Goal: Task Accomplishment & Management: Manage account settings

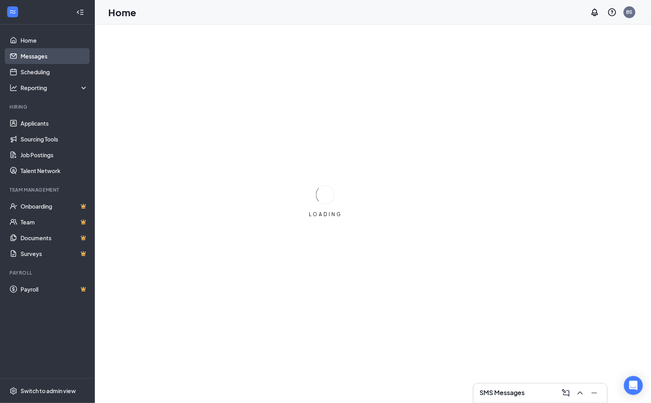
click at [39, 57] on link "Messages" at bounding box center [55, 56] width 68 height 16
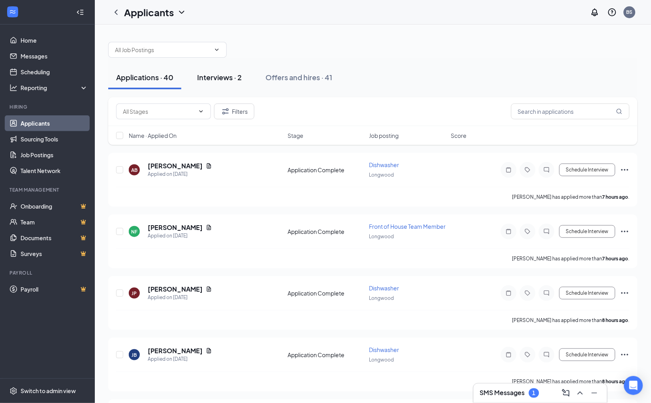
click at [231, 82] on button "Interviews · 2" at bounding box center [219, 78] width 60 height 24
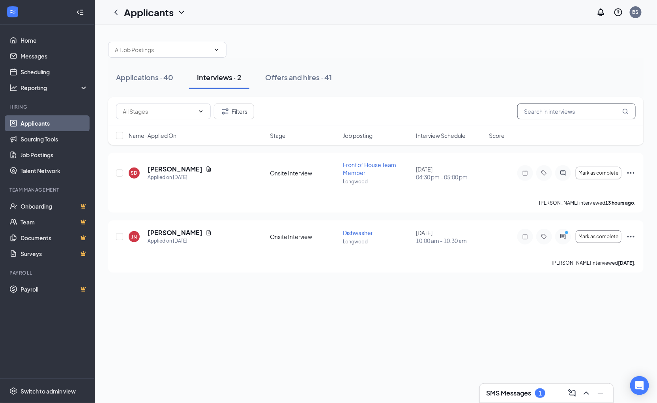
click at [583, 114] on input "text" at bounding box center [577, 111] width 118 height 16
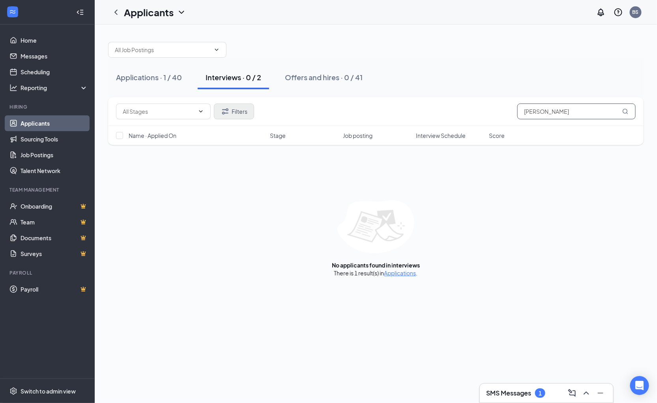
type input "jeff"
click at [232, 111] on button "Filters" at bounding box center [234, 111] width 40 height 16
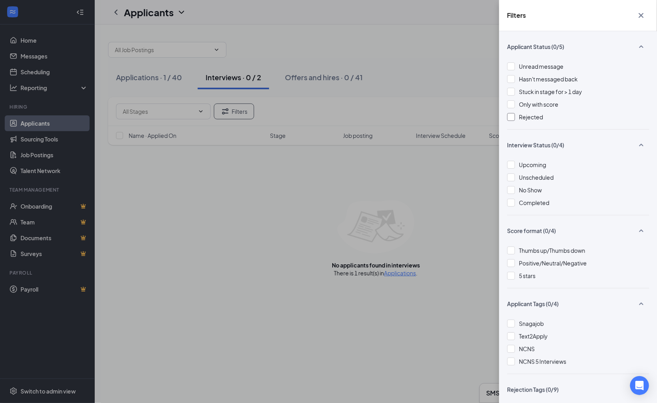
click at [514, 118] on div at bounding box center [511, 117] width 8 height 8
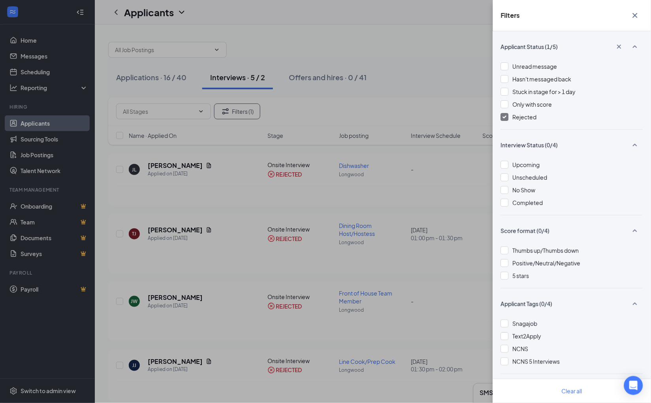
click at [177, 163] on div "Filters Applicant Status (1/5) Unread message Hasn't messaged back Stuck in sta…" at bounding box center [325, 201] width 651 height 403
click at [180, 167] on div "Filters Applicant Status (1/5) Unread message Hasn't messaged back Stuck in sta…" at bounding box center [325, 201] width 651 height 403
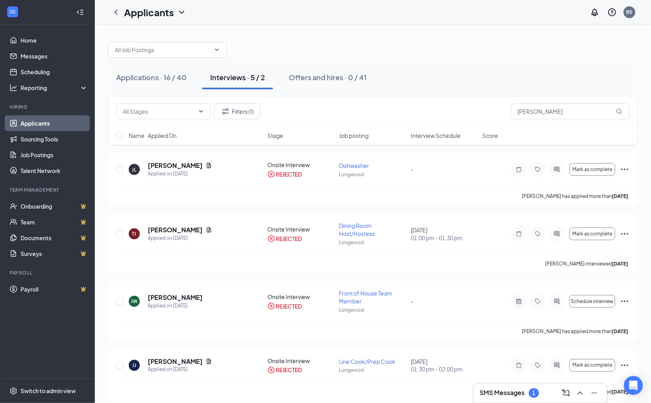
click at [180, 167] on h5 "JEFFREY LOICHLE" at bounding box center [175, 165] width 55 height 9
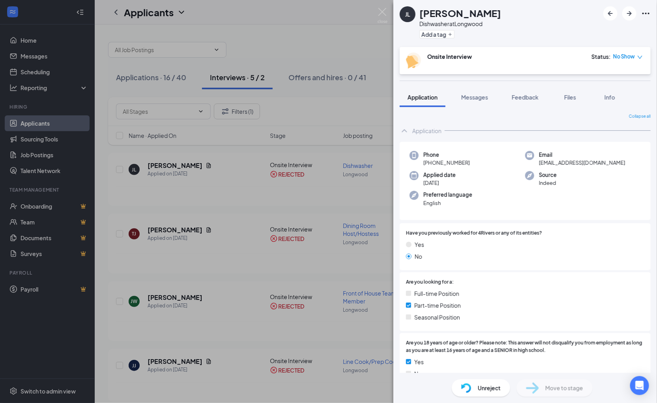
click at [625, 57] on span "No Show" at bounding box center [625, 57] width 22 height 8
click at [614, 105] on div "Cancel" at bounding box center [604, 105] width 66 height 9
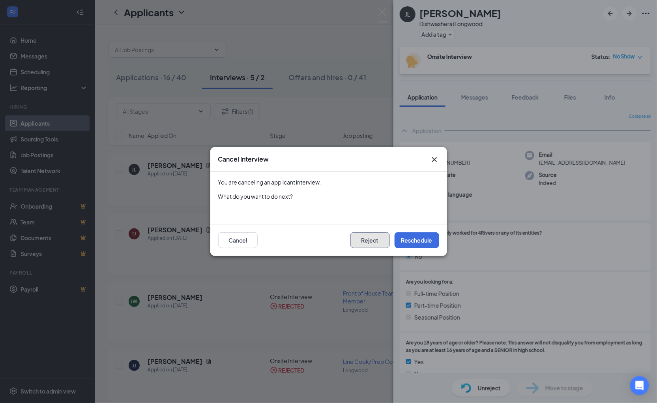
click at [374, 244] on button "Reject" at bounding box center [370, 240] width 39 height 16
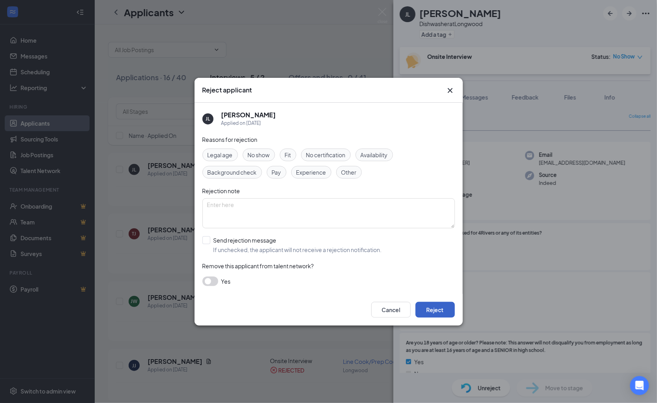
click at [433, 313] on button "Reject" at bounding box center [435, 310] width 39 height 16
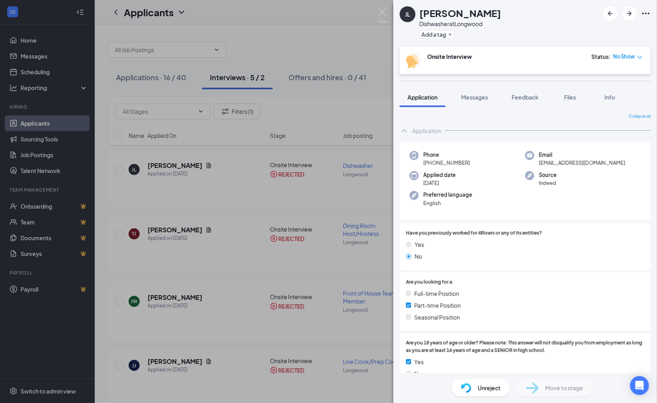
click at [315, 34] on div "JL JEFFREY LOICHLE Dishwasher at Longwood Add a tag Onsite Interview Status : N…" at bounding box center [328, 201] width 657 height 403
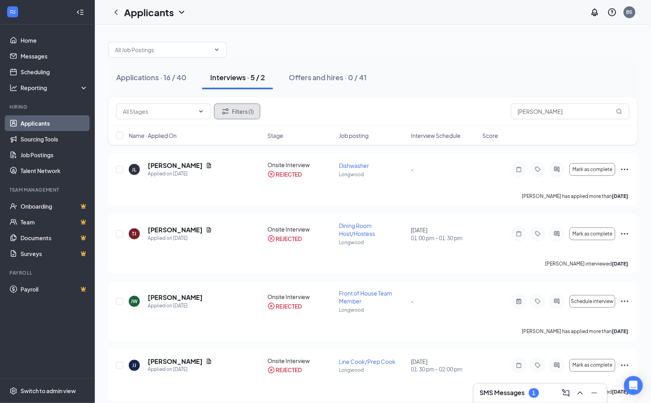
click at [219, 109] on button "Filters (1)" at bounding box center [237, 111] width 46 height 16
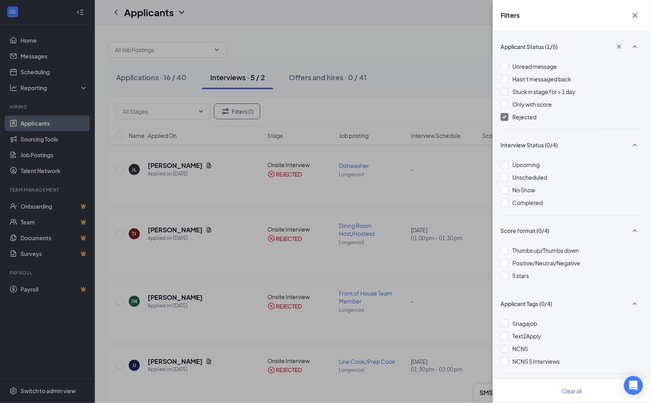
click at [33, 122] on div "Filters Applicant Status (1/5) Unread message Hasn't messaged back Stuck in sta…" at bounding box center [325, 201] width 651 height 403
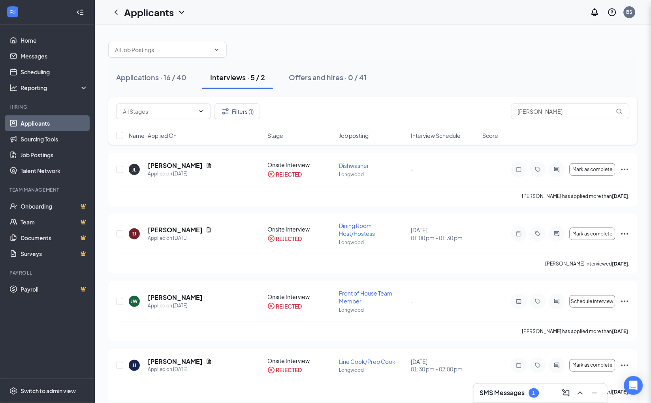
click at [38, 124] on div "Filters Applicant Status (1/5) Unread message Hasn't messaged back Stuck in sta…" at bounding box center [325, 201] width 651 height 403
click at [245, 111] on button "Filters (1)" at bounding box center [237, 111] width 46 height 16
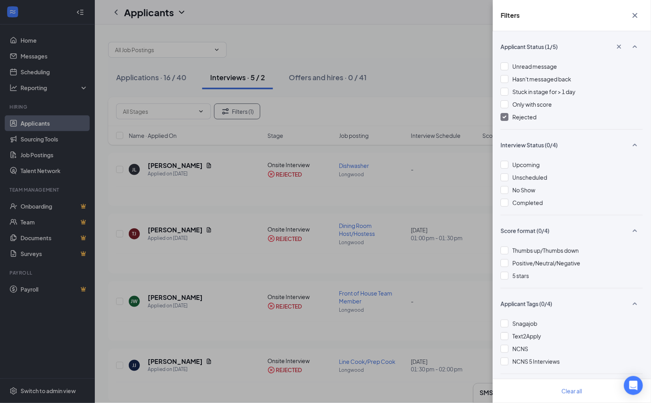
click at [508, 117] on div at bounding box center [505, 117] width 8 height 8
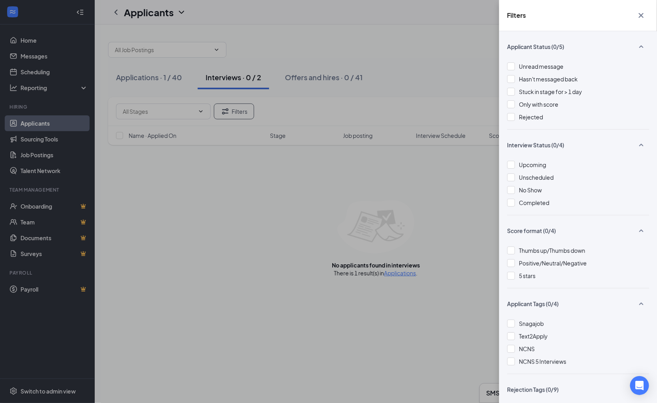
click at [34, 46] on div "Filters Applicant Status (0/5) Unread message Hasn't messaged back Stuck in sta…" at bounding box center [328, 201] width 657 height 403
click at [36, 40] on div "Filters Applicant Status (0/5) Unread message Hasn't messaged back Stuck in sta…" at bounding box center [328, 201] width 657 height 403
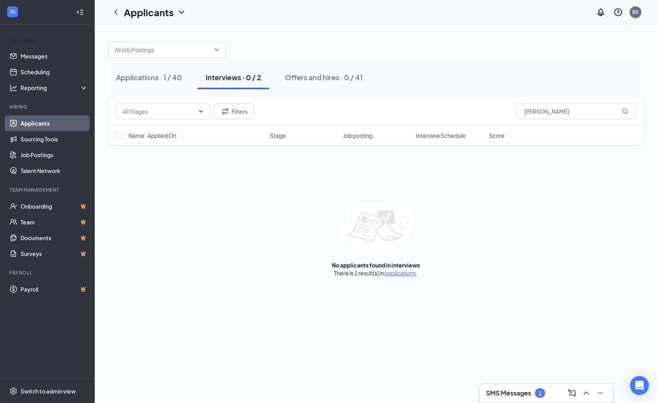
click at [36, 40] on link "Home" at bounding box center [55, 40] width 68 height 16
